Goal: Task Accomplishment & Management: Manage account settings

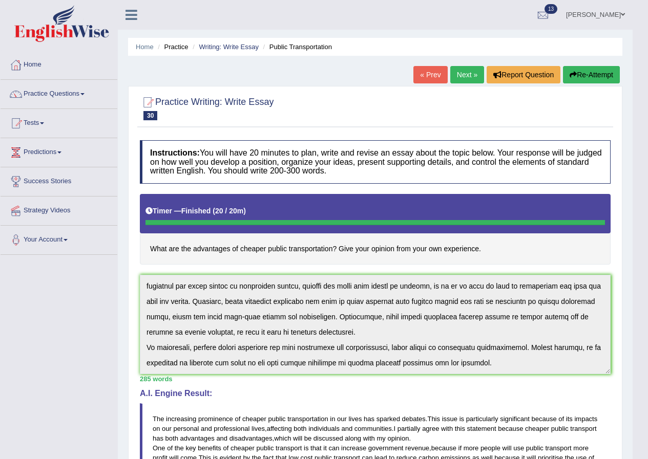
click at [623, 10] on link "gurpreet kaur" at bounding box center [595, 13] width 74 height 27
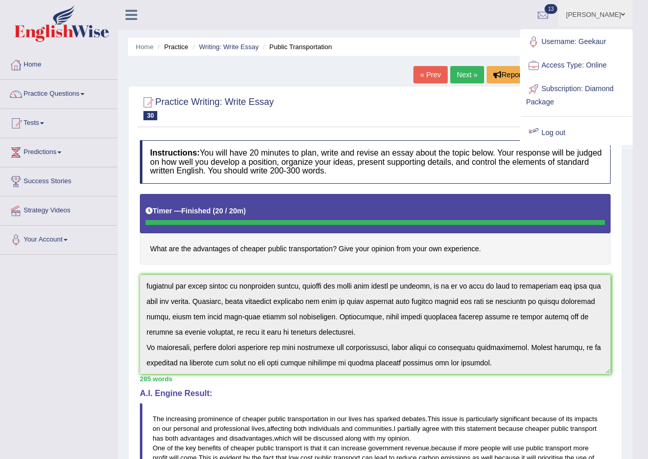
click at [561, 137] on link "Log out" at bounding box center [576, 133] width 111 height 24
